Goal: Task Accomplishment & Management: Manage account settings

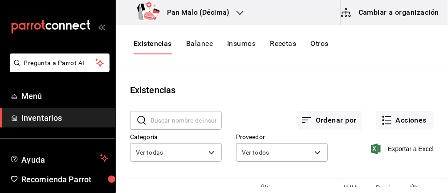
scroll to position [2, 0]
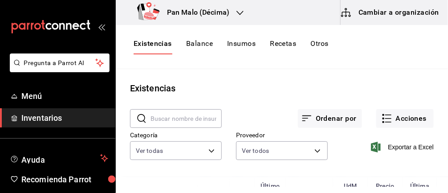
click at [310, 148] on body "Pregunta a Parrot AI Menú Inventarios Ayuda Recomienda Parrot [PERSON_NAME] Sug…" at bounding box center [224, 93] width 448 height 186
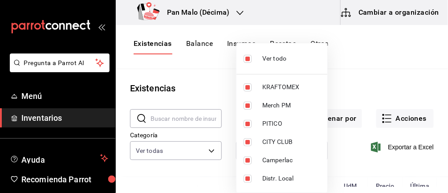
click at [391, 89] on div at bounding box center [224, 96] width 448 height 193
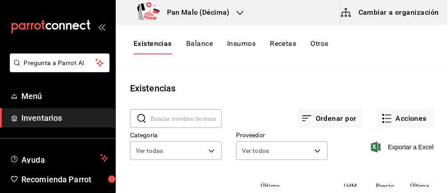
click at [174, 144] on body "Pregunta a Parrot AI Menú Inventarios Ayuda Recomienda Parrot Abril M Espinosa …" at bounding box center [224, 93] width 448 height 186
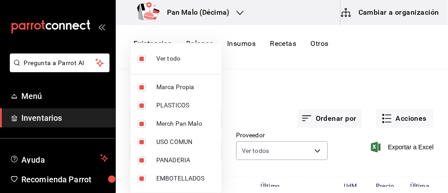
click at [138, 60] on input "checkbox" at bounding box center [141, 59] width 8 height 8
checkbox input "false"
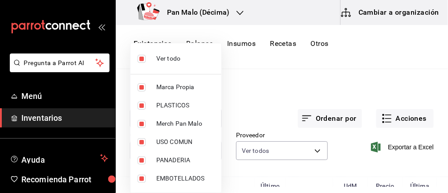
checkbox input "false"
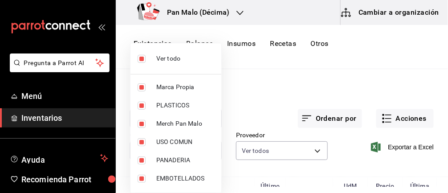
checkbox input "false"
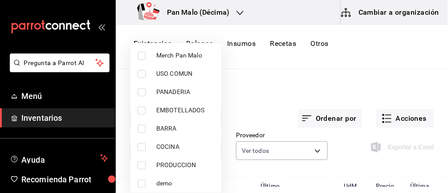
scroll to position [71, 0]
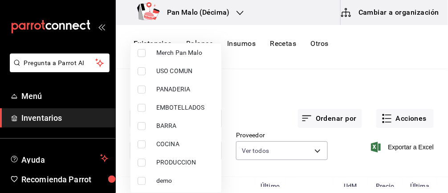
click at [144, 125] on input "checkbox" at bounding box center [141, 126] width 8 height 8
checkbox input "true"
type input "5221ede4-7101-46e2-abe0-c56c9f57c453"
click at [303, 109] on div at bounding box center [224, 96] width 448 height 193
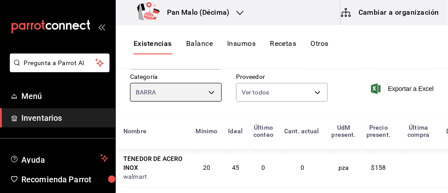
scroll to position [0, 0]
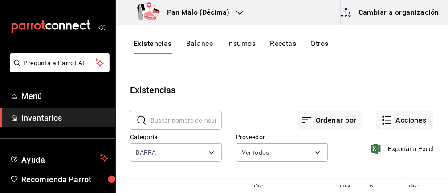
click at [387, 118] on icon "button" at bounding box center [386, 120] width 11 height 11
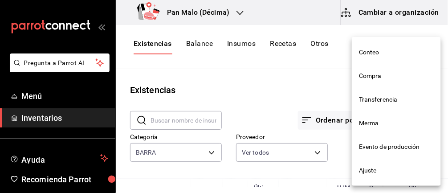
click at [368, 129] on li "Merma" at bounding box center [395, 123] width 89 height 24
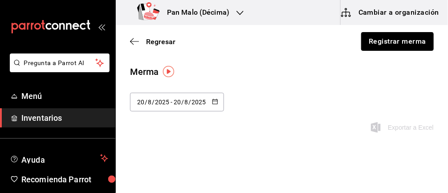
click at [405, 40] on button "Registrar merma" at bounding box center [397, 41] width 73 height 19
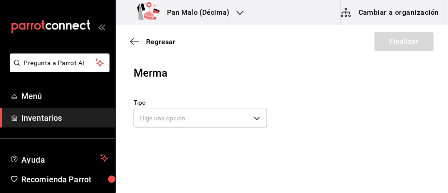
click at [239, 125] on body "Pregunta a Parrot AI Menú Inventarios Ayuda Recomienda Parrot Abril M Espinosa …" at bounding box center [224, 71] width 448 height 142
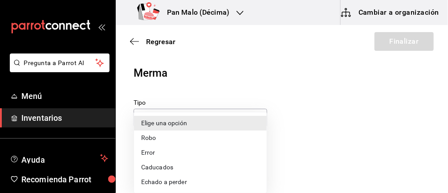
click at [189, 168] on li "Caducados" at bounding box center [200, 167] width 133 height 15
type input "EXPIRED"
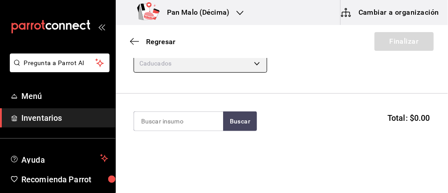
scroll to position [55, 0]
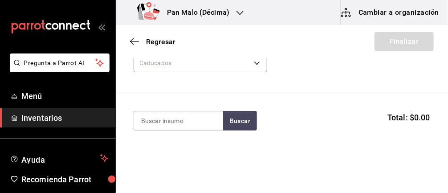
click at [198, 120] on input at bounding box center [178, 120] width 89 height 19
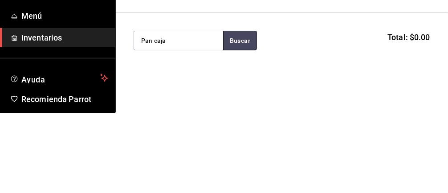
click at [254, 121] on button "Buscar" at bounding box center [240, 121] width 34 height 20
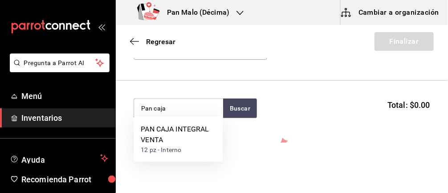
scroll to position [73, 0]
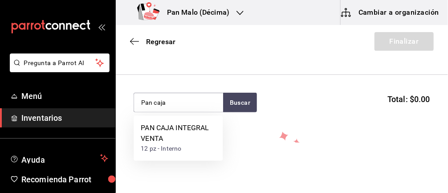
click at [193, 98] on input "Pan caja" at bounding box center [178, 102] width 89 height 19
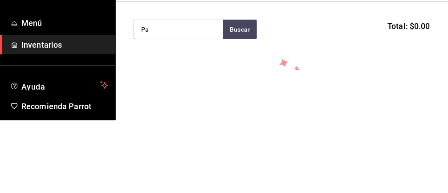
type input "P"
type input "Masa"
click at [234, 105] on button "Buscar" at bounding box center [240, 103] width 34 height 20
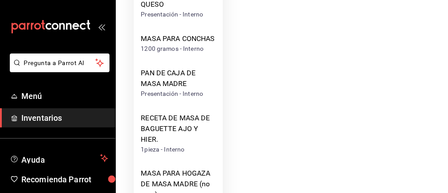
scroll to position [724, 0]
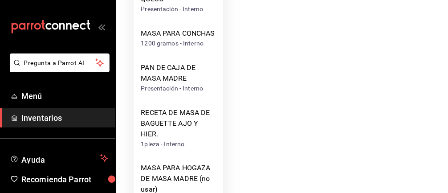
click at [183, 84] on div "PAN DE CAJA DE MASA MADRE" at bounding box center [178, 72] width 75 height 21
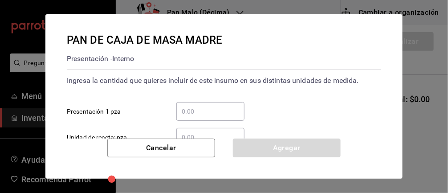
click at [218, 108] on input "​ Presentación 1 pza" at bounding box center [210, 111] width 68 height 11
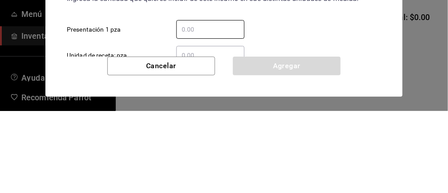
type input "2"
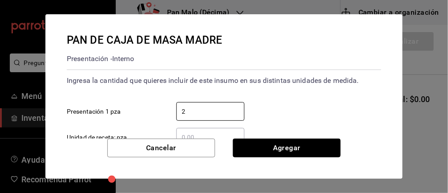
click at [313, 148] on button "Agregar" at bounding box center [287, 147] width 108 height 19
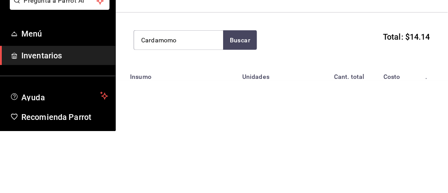
type input "Cardamomo"
click at [229, 101] on button "Buscar" at bounding box center [240, 103] width 34 height 20
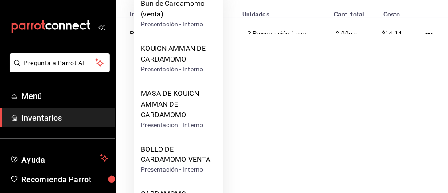
scroll to position [134, 0]
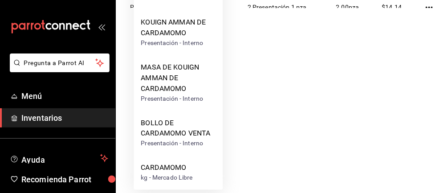
click at [190, 134] on div "BOLLO DE CARDAMOMO VENTA" at bounding box center [178, 127] width 75 height 21
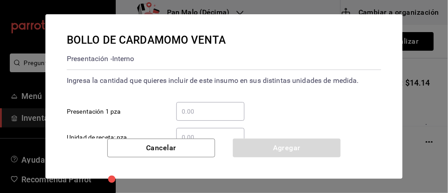
click at [213, 107] on input "​ Presentación 1 pza" at bounding box center [210, 111] width 68 height 11
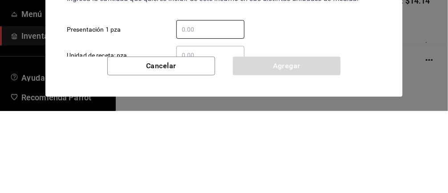
type input "1"
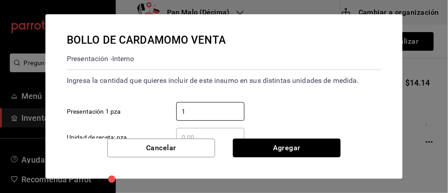
click at [295, 147] on button "Agregar" at bounding box center [287, 147] width 108 height 19
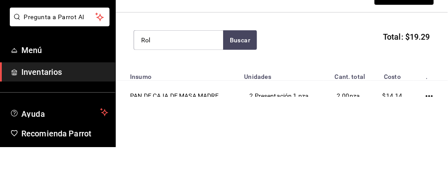
type input "Rol"
click at [240, 89] on button "Buscar" at bounding box center [240, 86] width 34 height 20
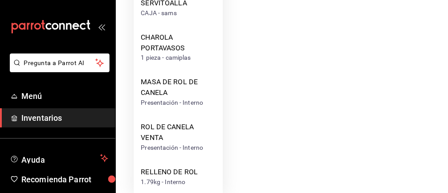
scroll to position [214, 0]
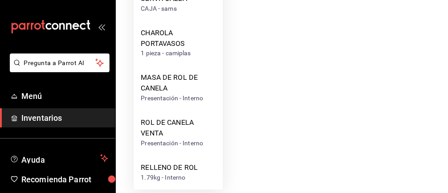
click at [169, 129] on div "ROL DE CANELA VENTA" at bounding box center [178, 127] width 75 height 21
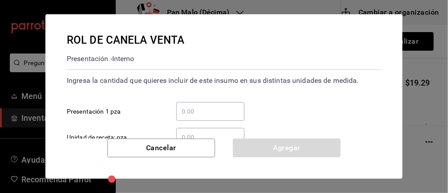
click at [202, 113] on input "​ Presentación 1 pza" at bounding box center [210, 111] width 68 height 11
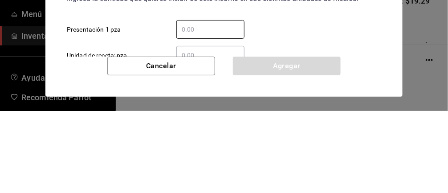
type input "1"
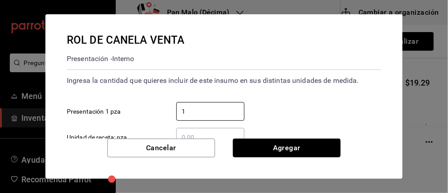
click at [289, 146] on button "Agregar" at bounding box center [287, 147] width 108 height 19
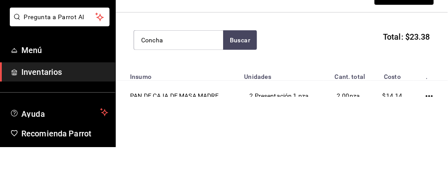
type input "Concha"
click at [239, 89] on button "Buscar" at bounding box center [240, 86] width 34 height 20
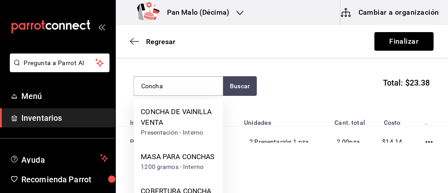
click at [177, 116] on div "CONCHA DE VAINILLA VENTA" at bounding box center [178, 116] width 75 height 21
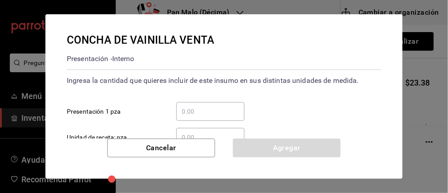
click at [216, 106] on input "​ Presentación 1 pza" at bounding box center [210, 111] width 68 height 11
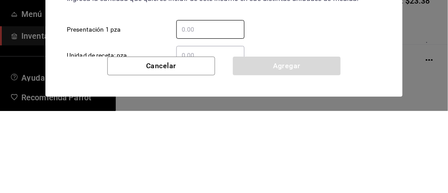
type input "1"
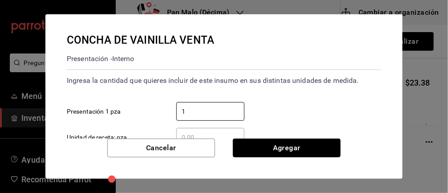
click at [319, 156] on button "Agregar" at bounding box center [287, 147] width 108 height 19
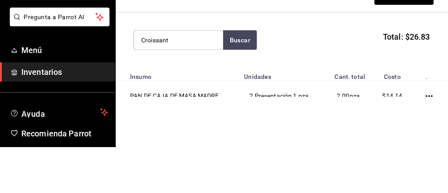
type input "Croissant"
click at [239, 89] on button "Buscar" at bounding box center [240, 86] width 34 height 20
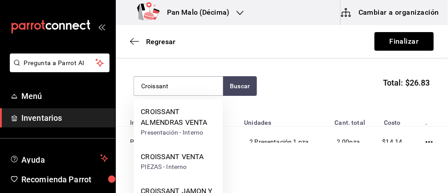
click at [185, 118] on div "CROISSANT ALMENDRAS VENTA" at bounding box center [178, 116] width 75 height 21
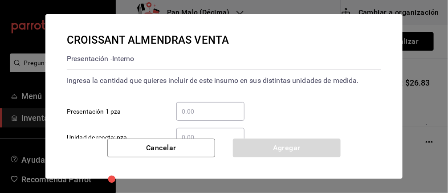
click at [199, 108] on input "​ Presentación 1 pza" at bounding box center [210, 111] width 68 height 11
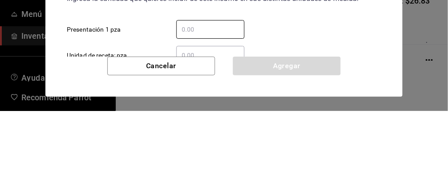
type input "3"
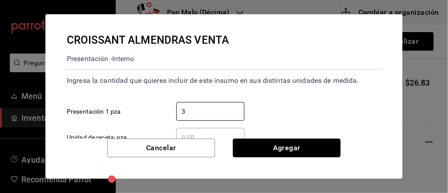
click at [304, 145] on button "Agregar" at bounding box center [287, 147] width 108 height 19
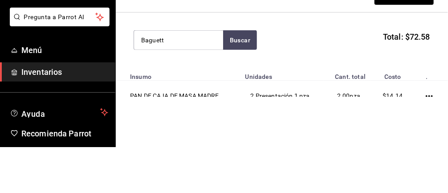
type input "Baguett"
click at [240, 86] on button "Buscar" at bounding box center [240, 86] width 34 height 20
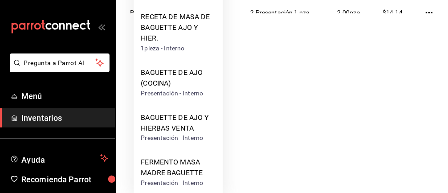
scroll to position [134, 0]
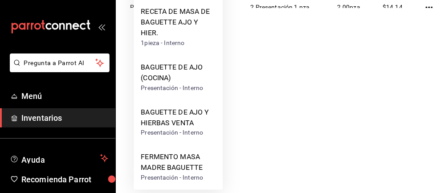
click at [186, 121] on div "BAGUETTE DE AJO Y HIERBAS VENTA" at bounding box center [178, 117] width 75 height 21
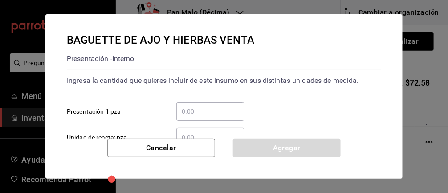
scroll to position [0, 0]
click at [218, 112] on input "​ Presentación 1 pza" at bounding box center [210, 111] width 68 height 11
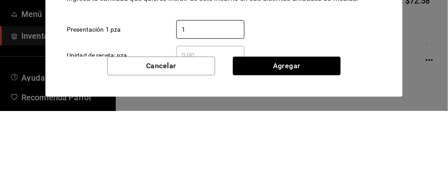
type input "10"
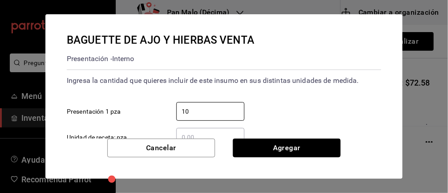
click at [291, 142] on button "Agregar" at bounding box center [287, 147] width 108 height 19
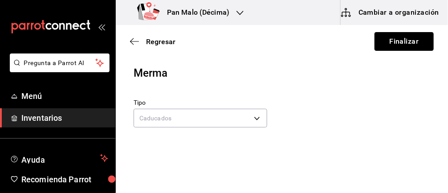
click at [395, 45] on button "Finalizar" at bounding box center [403, 41] width 59 height 19
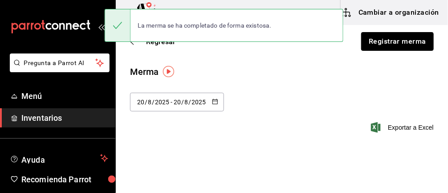
click at [413, 41] on button "Registrar merma" at bounding box center [397, 41] width 73 height 19
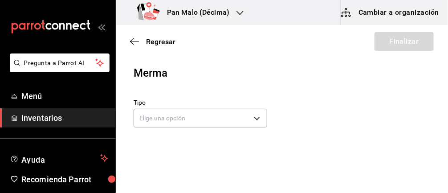
click at [240, 113] on body "Pregunta a Parrot AI Menú Inventarios Ayuda Recomienda Parrot Abril M Espinosa …" at bounding box center [224, 71] width 448 height 142
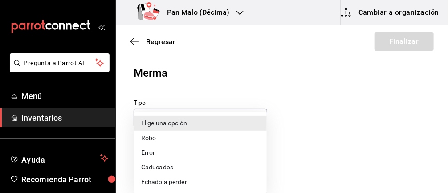
click at [173, 164] on li "Caducados" at bounding box center [200, 167] width 133 height 15
type input "EXPIRED"
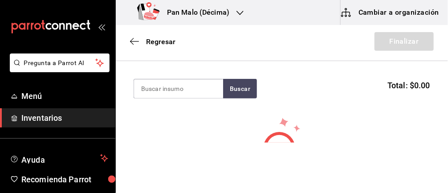
scroll to position [87, 0]
click at [190, 91] on input at bounding box center [178, 88] width 89 height 19
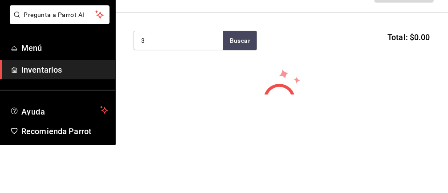
type input "3"
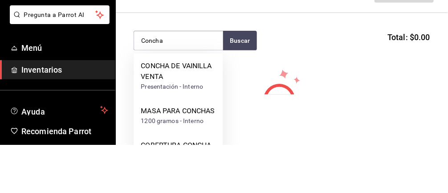
type input "Concha"
click at [243, 79] on button "Buscar" at bounding box center [240, 89] width 34 height 20
click at [244, 96] on button "Buscar" at bounding box center [240, 89] width 34 height 20
click at [244, 87] on button "Buscar" at bounding box center [240, 89] width 34 height 20
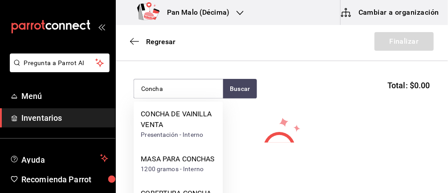
click at [198, 119] on div "CONCHA DE VAINILLA VENTA" at bounding box center [178, 119] width 75 height 21
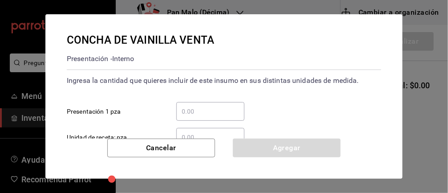
click at [211, 109] on input "​ Presentación 1 pza" at bounding box center [210, 111] width 68 height 11
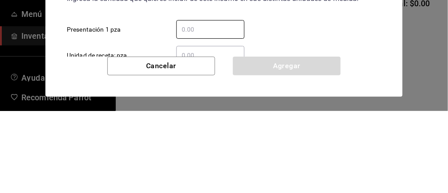
type input "3"
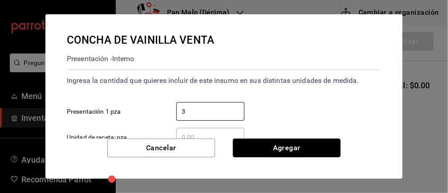
click at [286, 143] on button "Agregar" at bounding box center [287, 147] width 108 height 19
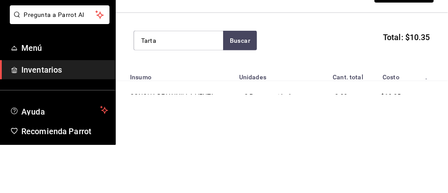
type input "Tarta"
click at [247, 91] on button "Buscar" at bounding box center [240, 89] width 34 height 20
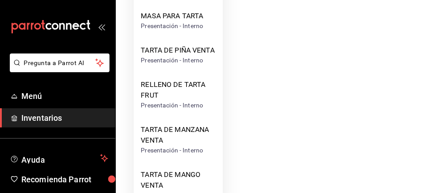
scroll to position [295, 0]
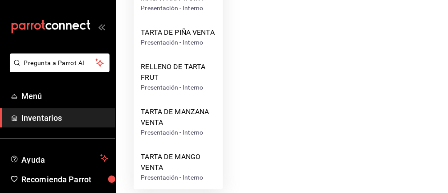
click at [180, 126] on div "TARTA DE MANZANA VENTA" at bounding box center [178, 116] width 75 height 21
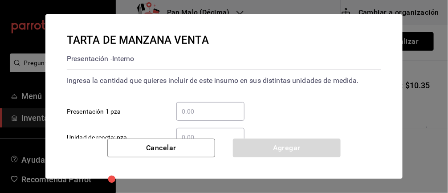
click at [204, 113] on input "​ Presentación 1 pza" at bounding box center [210, 111] width 68 height 11
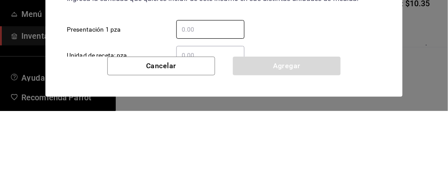
type input "1"
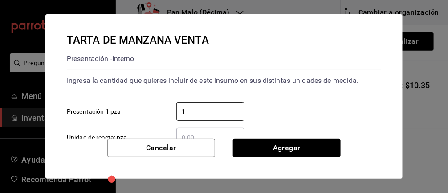
click at [314, 150] on button "Agregar" at bounding box center [287, 147] width 108 height 19
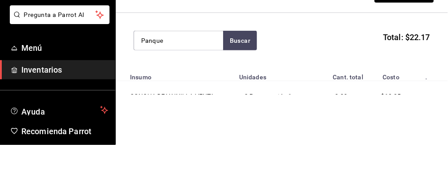
type input "Panque"
click at [246, 83] on button "Buscar" at bounding box center [240, 89] width 34 height 20
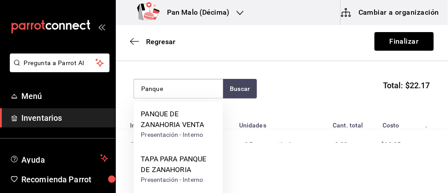
click at [182, 125] on div "PANQUE DE ZANAHORIA VENTA" at bounding box center [178, 119] width 75 height 21
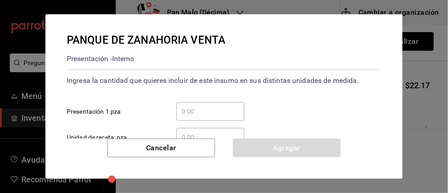
click at [200, 109] on input "​ Presentación 1 pza" at bounding box center [210, 111] width 68 height 11
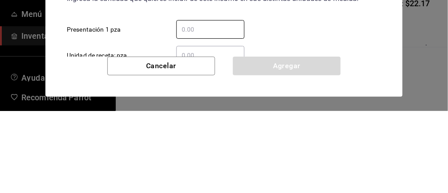
type input "1"
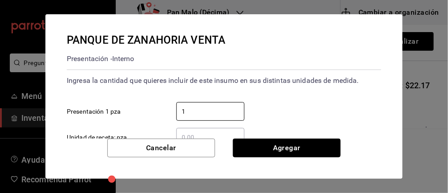
click at [299, 150] on button "Agregar" at bounding box center [287, 147] width 108 height 19
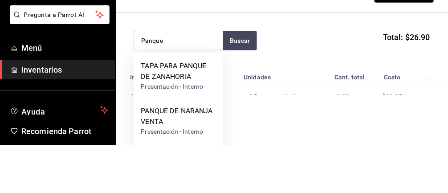
type input "Panque"
click at [233, 93] on button "Buscar" at bounding box center [240, 89] width 34 height 20
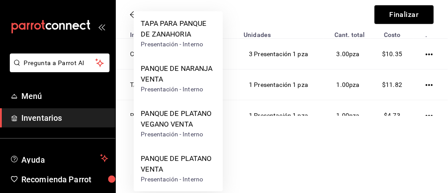
scroll to position [28, 0]
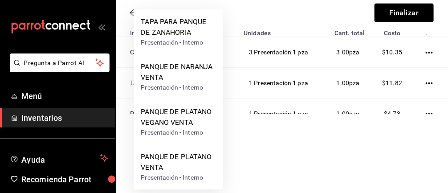
click at [190, 118] on div "PANQUE DE PLATANO VEGANO VENTA" at bounding box center [178, 116] width 75 height 21
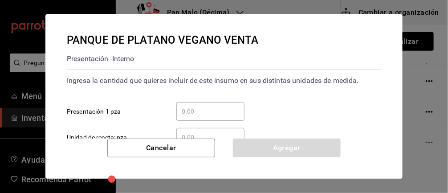
scroll to position [0, 0]
click at [206, 109] on input "​ Presentación 1 pza" at bounding box center [210, 111] width 68 height 11
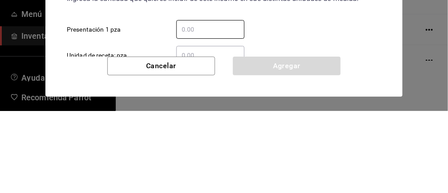
type input "1"
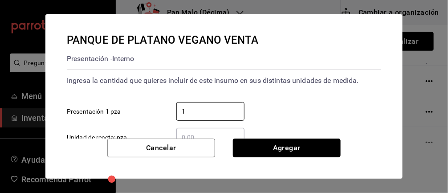
click at [299, 156] on button "Agregar" at bounding box center [287, 147] width 108 height 19
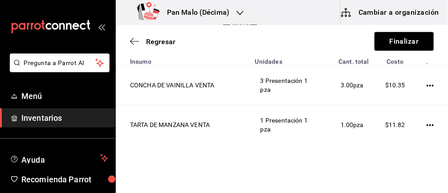
scroll to position [141, 0]
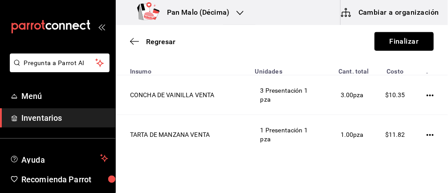
click at [408, 44] on button "Finalizar" at bounding box center [403, 41] width 59 height 19
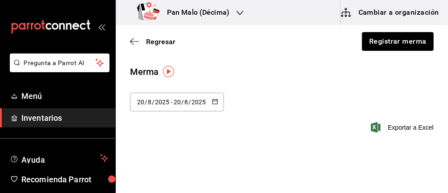
click at [132, 38] on icon "button" at bounding box center [134, 41] width 9 height 8
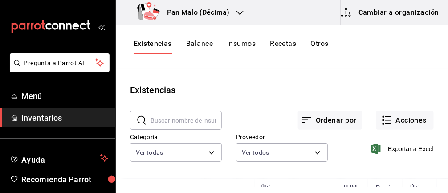
click at [415, 121] on button "Acciones" at bounding box center [404, 120] width 57 height 19
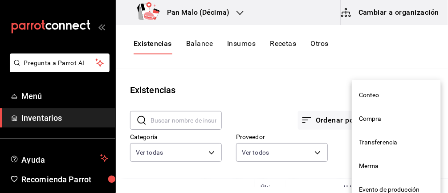
click at [416, 74] on div at bounding box center [224, 96] width 448 height 193
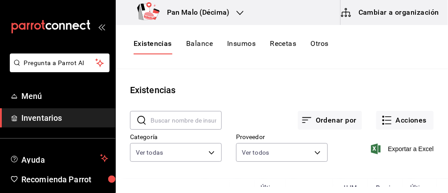
click at [434, 61] on div "Conteo Compra Transferencia Merma Evento de producción Ajuste" at bounding box center [224, 96] width 448 height 193
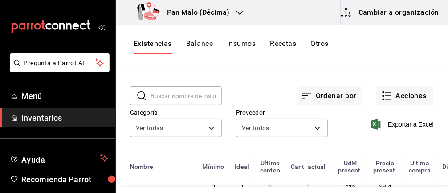
scroll to position [8, 0]
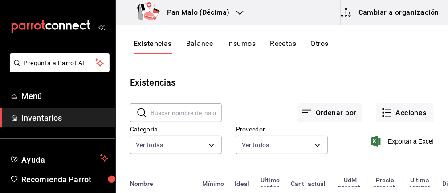
click at [204, 148] on body "Pregunta a Parrot AI Menú Inventarios Ayuda Recomienda Parrot Abril M Espinosa …" at bounding box center [224, 93] width 448 height 186
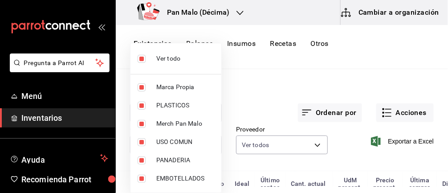
click at [172, 60] on span "Ver todo" at bounding box center [185, 58] width 58 height 9
checkbox input "false"
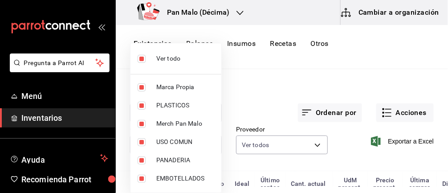
checkbox input "false"
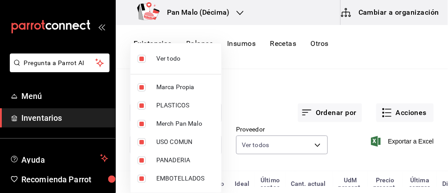
checkbox input "false"
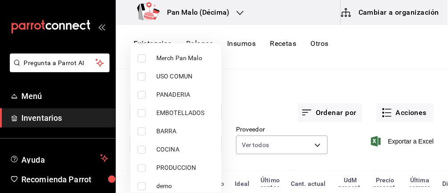
scroll to position [71, 0]
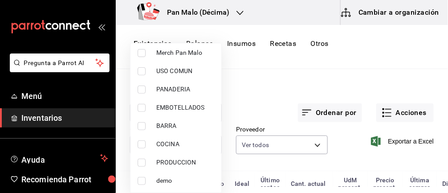
click at [142, 126] on input "checkbox" at bounding box center [141, 126] width 8 height 8
checkbox input "true"
type input "5221ede4-7101-46e2-abe0-c56c9f57c453"
click at [275, 89] on div at bounding box center [224, 96] width 448 height 193
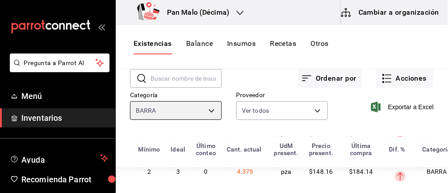
scroll to position [0, 0]
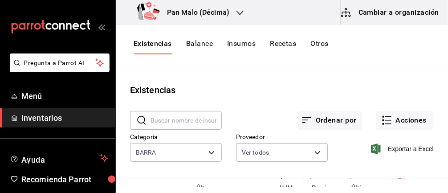
click at [398, 121] on button "Acciones" at bounding box center [404, 120] width 57 height 19
click at [417, 118] on button "Acciones" at bounding box center [404, 120] width 57 height 19
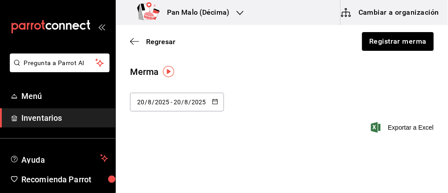
click at [134, 52] on div "Regresar Registrar merma" at bounding box center [282, 41] width 332 height 33
click at [143, 40] on span "Regresar" at bounding box center [152, 41] width 45 height 8
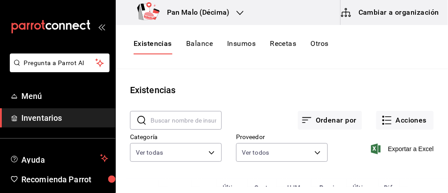
click at [408, 118] on button "Acciones" at bounding box center [404, 120] width 57 height 19
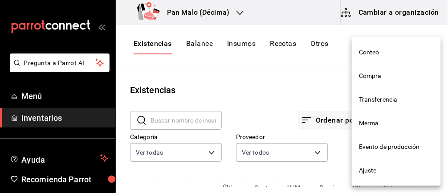
click at [378, 172] on span "Ajuste" at bounding box center [396, 170] width 75 height 9
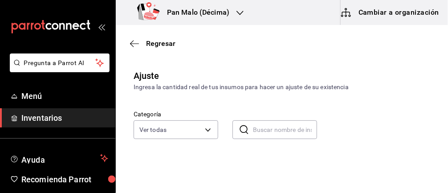
click at [190, 131] on body "Pregunta a Parrot AI Menú Inventarios Ayuda Recomienda Parrot [PERSON_NAME] Sug…" at bounding box center [224, 71] width 448 height 142
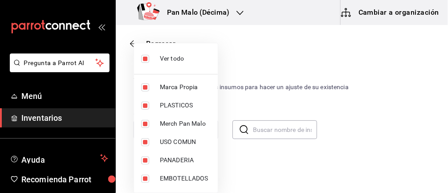
click at [187, 54] on span "Ver todo" at bounding box center [185, 58] width 51 height 9
checkbox input "false"
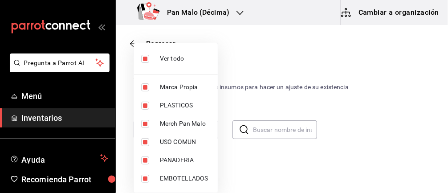
checkbox input "false"
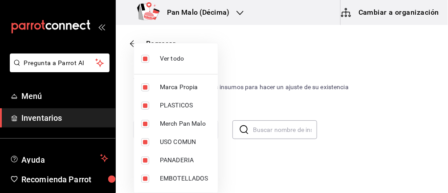
checkbox input "false"
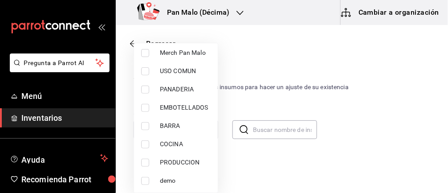
click at [148, 125] on input "checkbox" at bounding box center [145, 126] width 8 height 8
checkbox input "true"
type input "5221ede4-7101-46e2-abe0-c56c9f57c453"
click at [256, 56] on div at bounding box center [224, 96] width 448 height 193
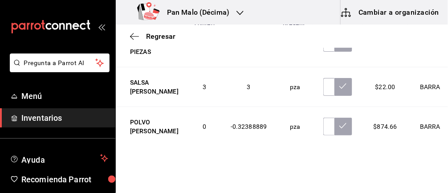
scroll to position [930, 0]
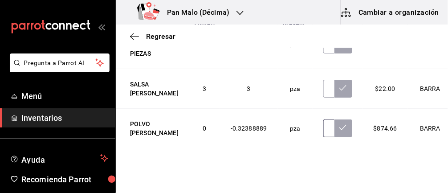
click at [325, 132] on input "text" at bounding box center [328, 128] width 11 height 18
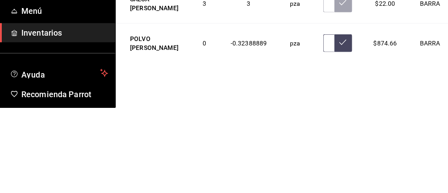
click at [323, 124] on input "text" at bounding box center [328, 128] width 11 height 18
type input "2.00"
click at [339, 124] on icon at bounding box center [342, 127] width 7 height 7
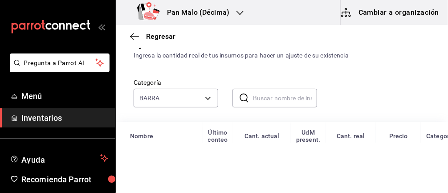
scroll to position [0, 0]
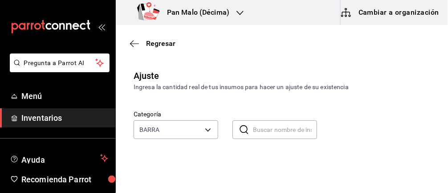
click at [130, 42] on icon "button" at bounding box center [134, 44] width 9 height 8
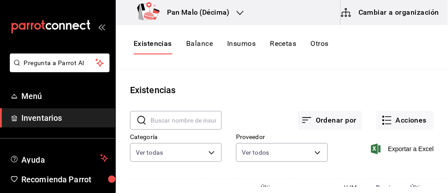
click at [204, 156] on body "Pregunta a Parrot AI Menú Inventarios Ayuda Recomienda Parrot [PERSON_NAME] Sug…" at bounding box center [224, 93] width 448 height 186
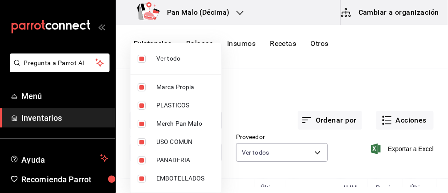
click at [143, 60] on input "checkbox" at bounding box center [141, 59] width 8 height 8
checkbox input "false"
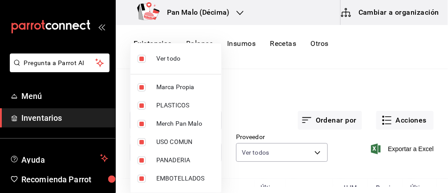
checkbox input "false"
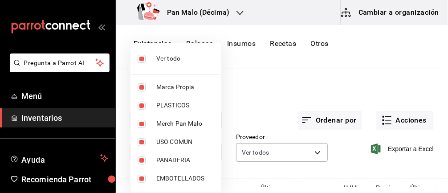
checkbox input "false"
click at [144, 142] on input "checkbox" at bounding box center [141, 142] width 8 height 8
checkbox input "true"
type input "b487d5ec-9a72-45d0-bbdf-ace0a58857df"
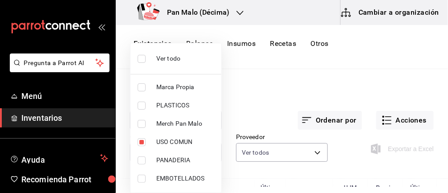
checkbox input "true"
type input "b487d5ec-9a72-45d0-bbdf-ace0a58857df,5221ede4-7101-46e2-abe0-c56c9f57c453"
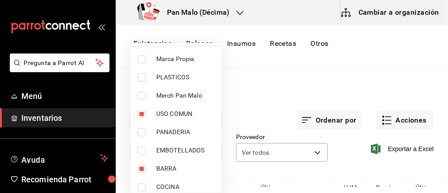
click at [144, 149] on input "checkbox" at bounding box center [141, 150] width 8 height 8
checkbox input "true"
type input "b487d5ec-9a72-45d0-bbdf-ace0a58857df,5221ede4-7101-46e2-abe0-c56c9f57c453,244b5…"
click at [141, 147] on input "checkbox" at bounding box center [141, 150] width 8 height 8
checkbox input "false"
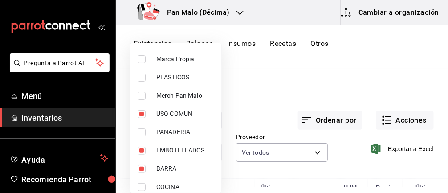
type input "b487d5ec-9a72-45d0-bbdf-ace0a58857df,5221ede4-7101-46e2-abe0-c56c9f57c453"
click at [141, 150] on input "checkbox" at bounding box center [141, 150] width 8 height 8
checkbox input "true"
type input "b487d5ec-9a72-45d0-bbdf-ace0a58857df,5221ede4-7101-46e2-abe0-c56c9f57c453,244b5…"
click at [260, 102] on div at bounding box center [224, 96] width 448 height 193
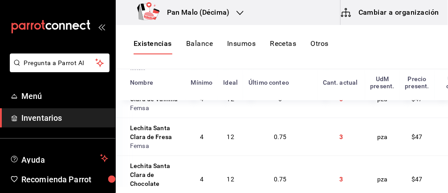
scroll to position [957, 0]
